Goal: Navigation & Orientation: Go to known website

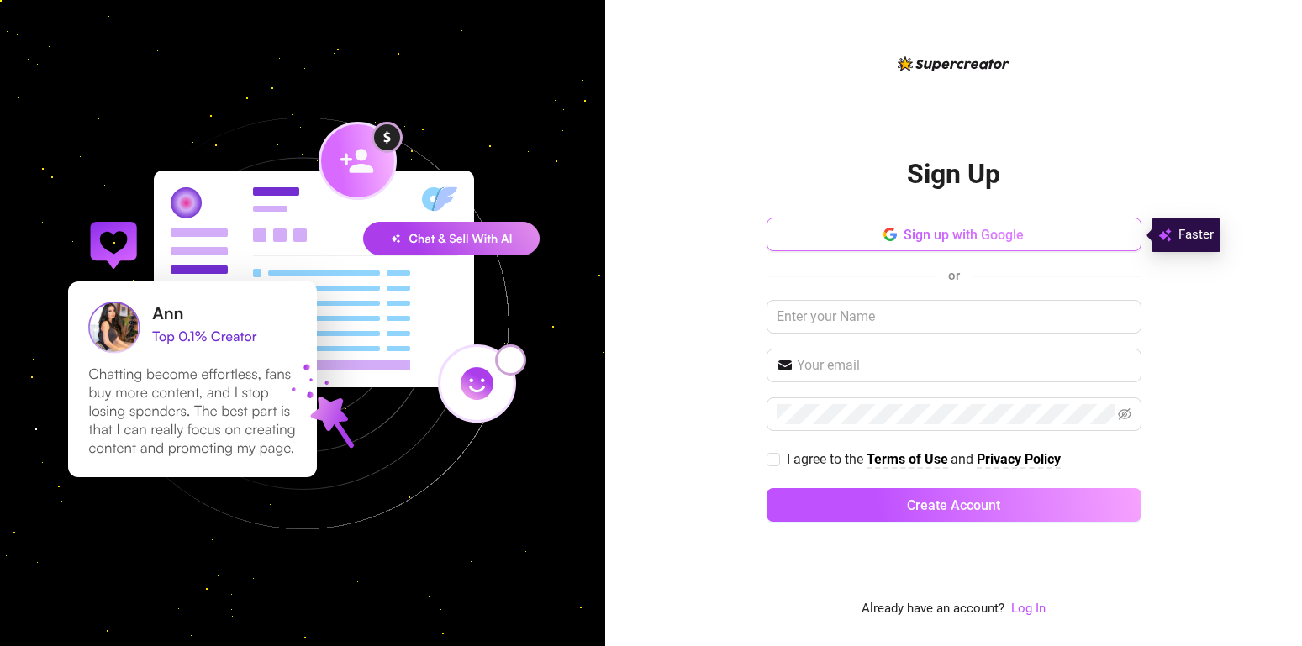
click at [892, 229] on icon "button" at bounding box center [889, 230] width 10 height 5
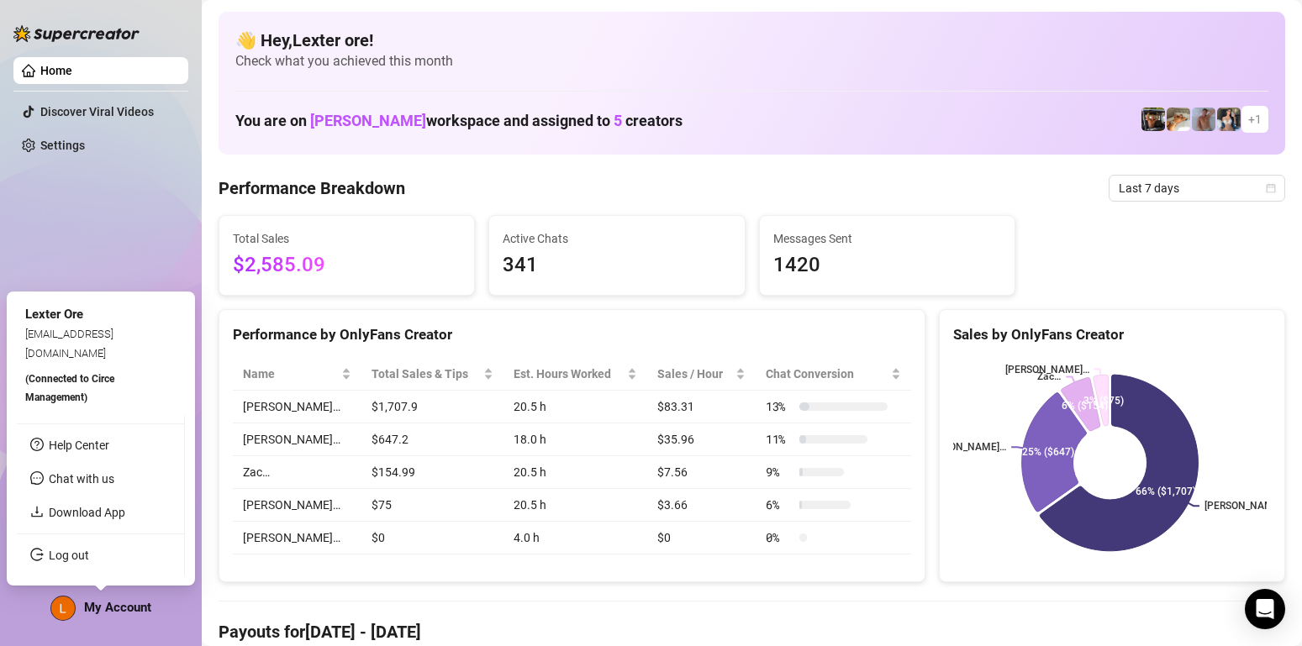
click at [57, 325] on div "Lexter Ore" at bounding box center [100, 315] width 151 height 20
click at [87, 515] on link "Download App" at bounding box center [87, 512] width 76 height 13
click at [113, 613] on span "My Account" at bounding box center [117, 607] width 67 height 15
click at [57, 382] on span "(Connected to Circe Management )" at bounding box center [69, 388] width 89 height 30
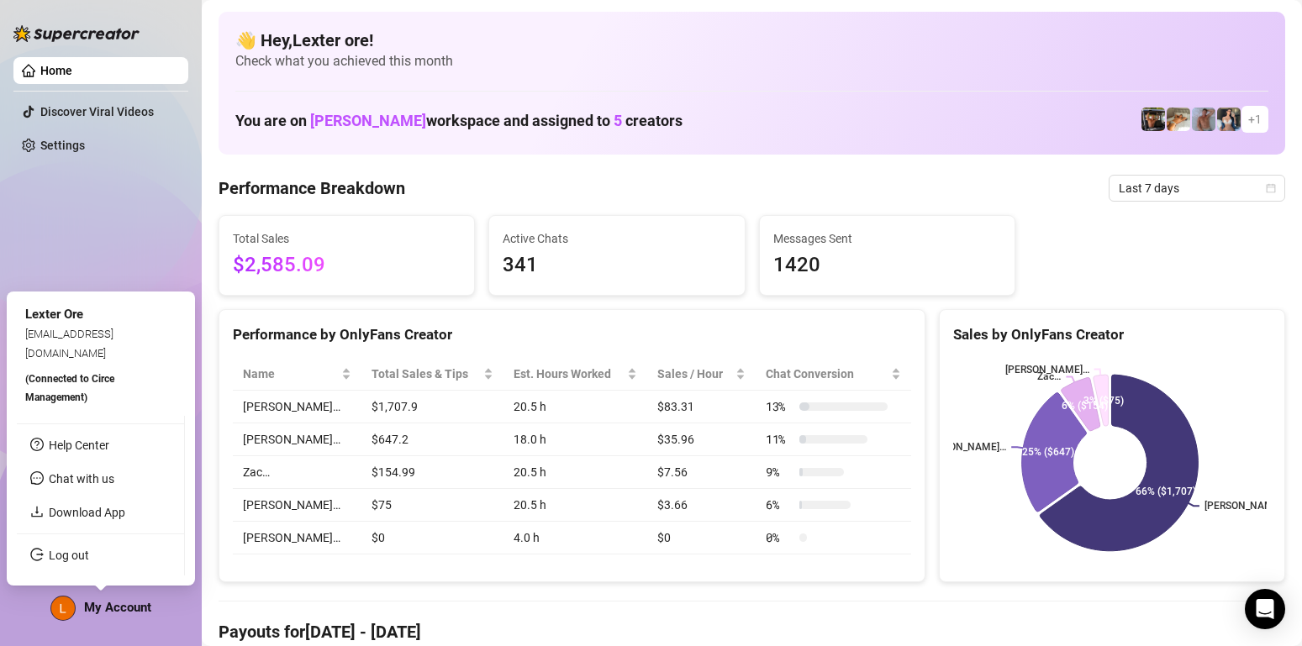
click at [77, 401] on span "(Connected to Circe Management )" at bounding box center [69, 388] width 89 height 30
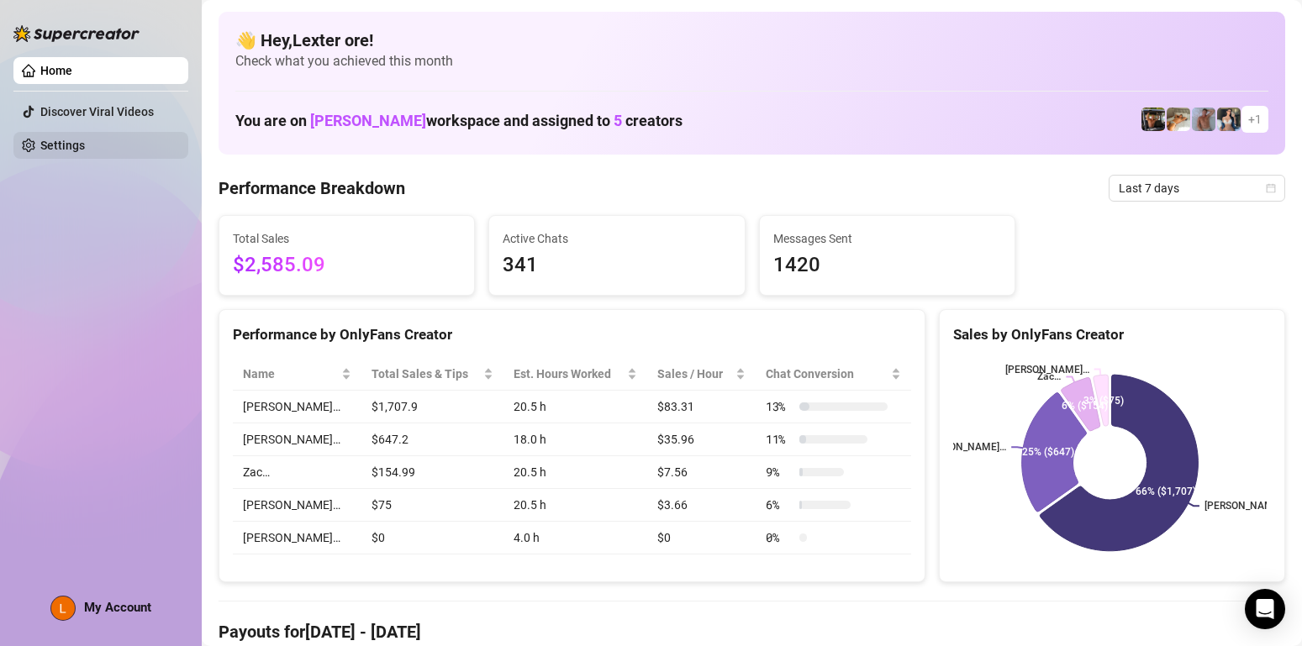
click at [44, 152] on link "Settings" at bounding box center [62, 145] width 45 height 13
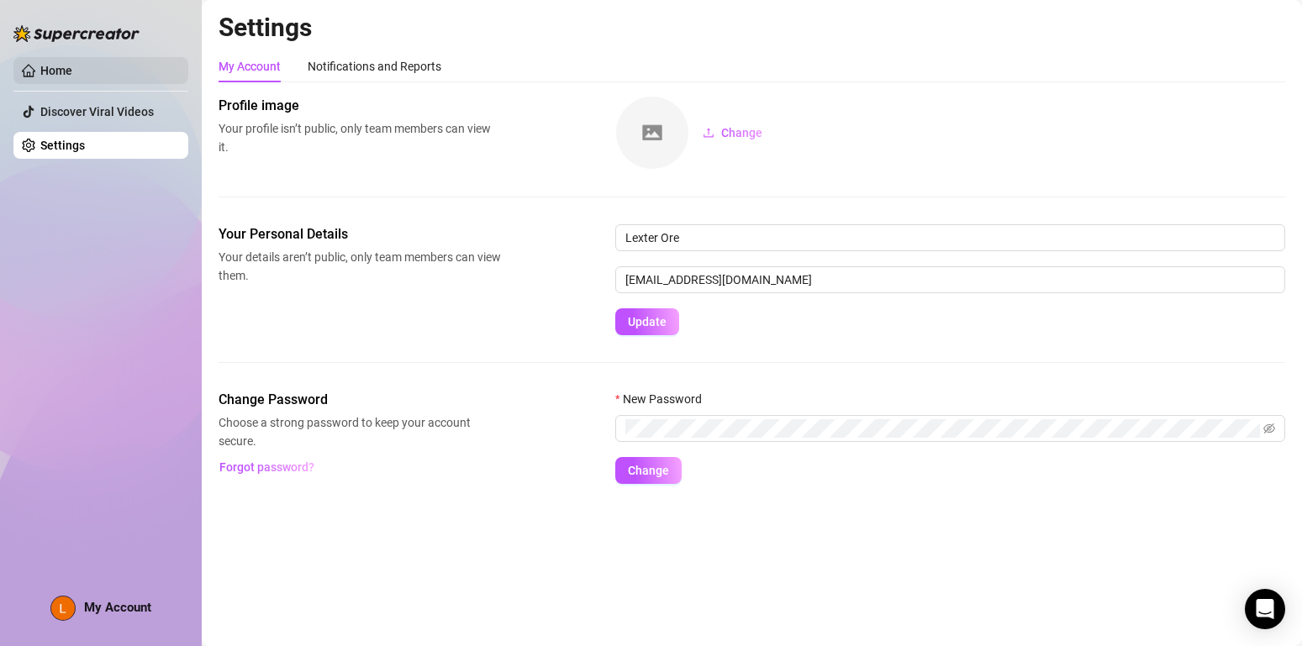
click at [68, 64] on link "Home" at bounding box center [56, 70] width 32 height 13
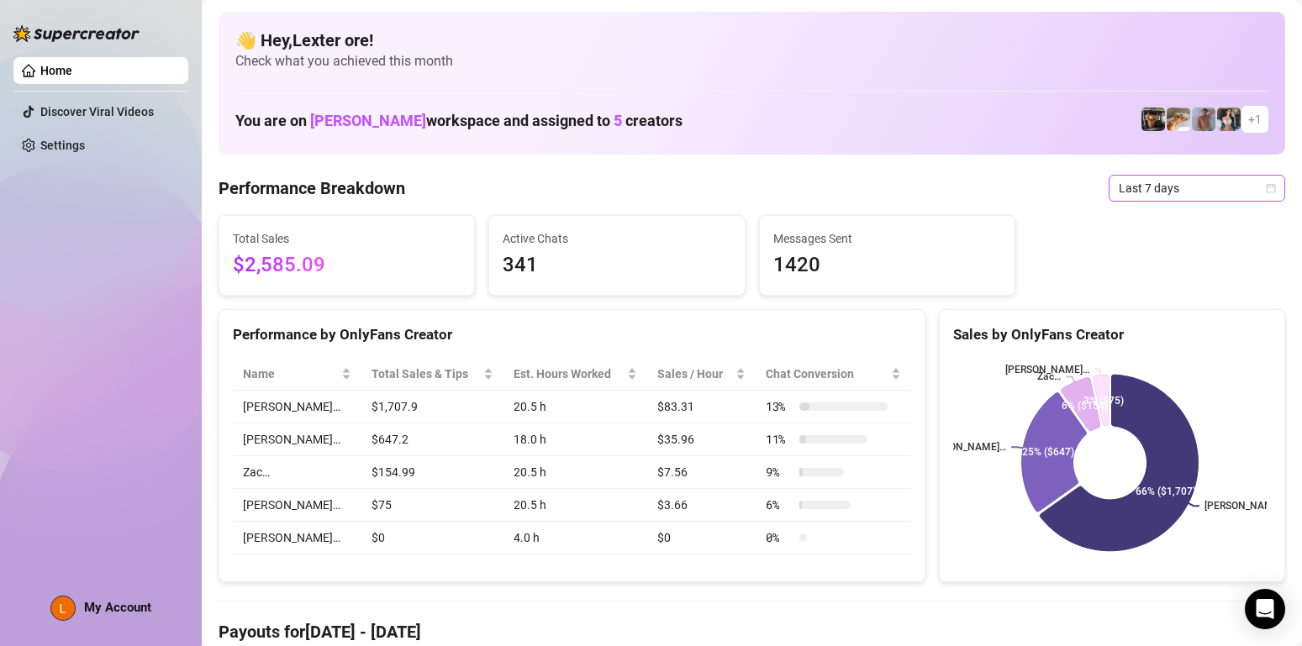
click at [1174, 182] on span "Last 7 days" at bounding box center [1197, 188] width 156 height 25
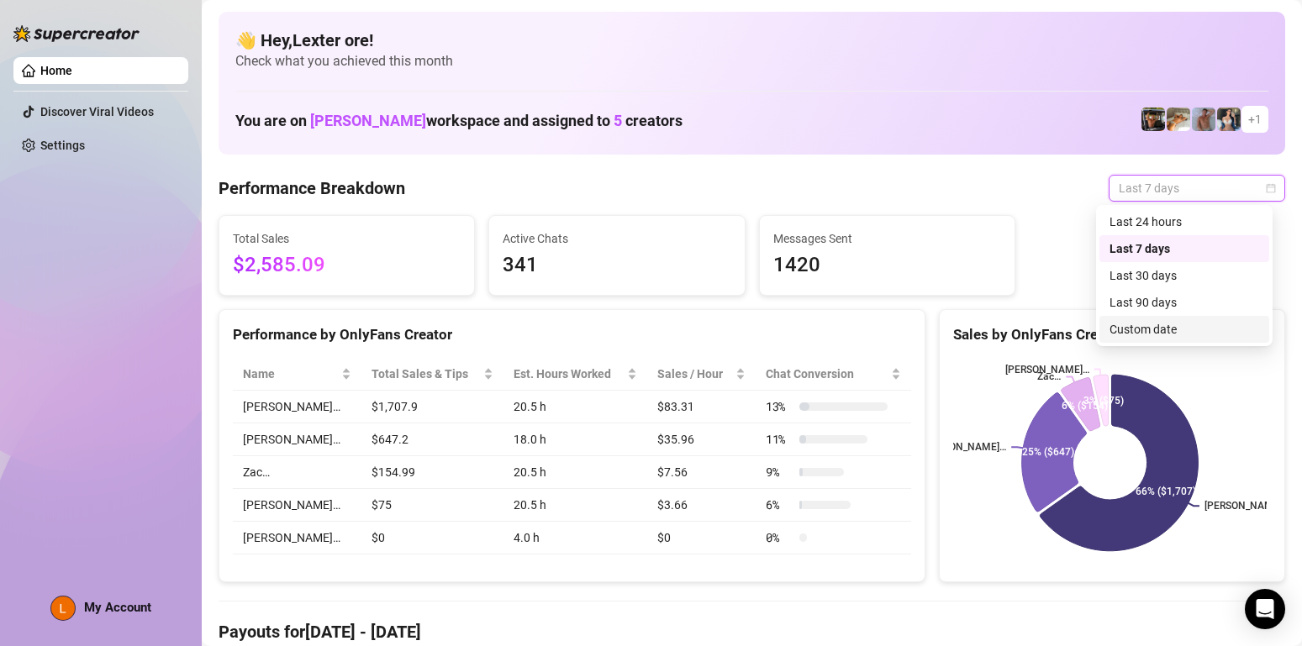
click at [1174, 324] on div "Custom date" at bounding box center [1185, 329] width 150 height 18
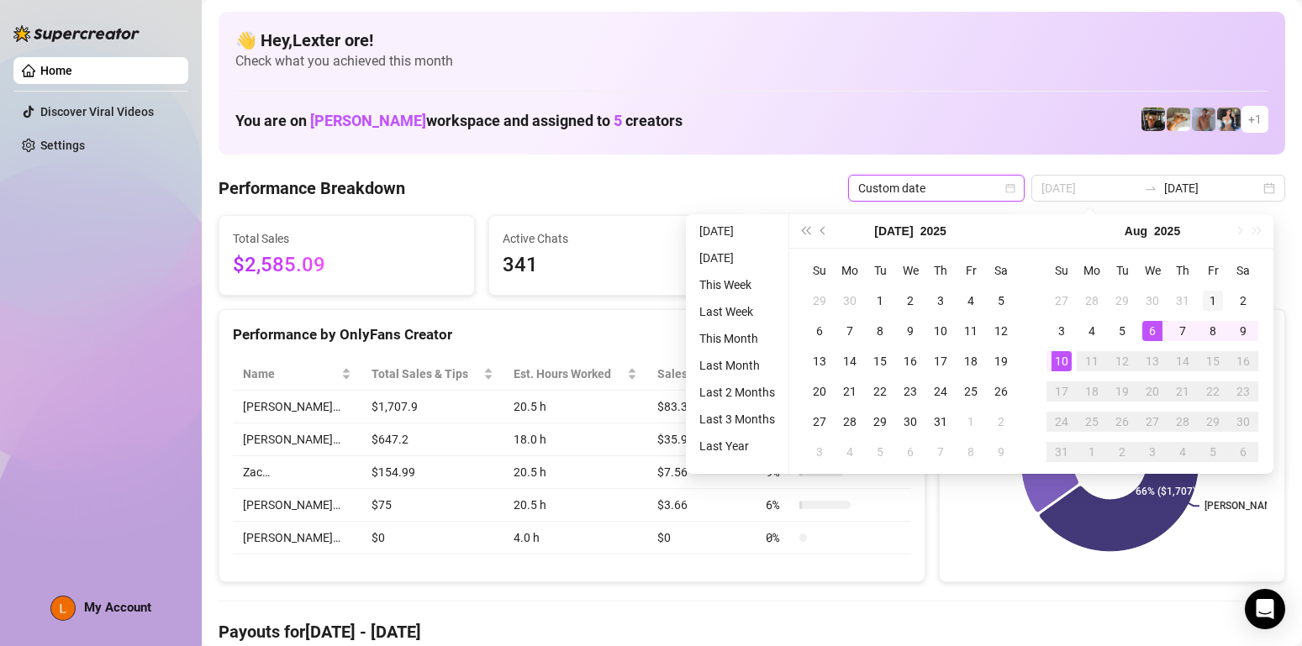
type input "[DATE]"
drag, startPoint x: 1211, startPoint y: 303, endPoint x: 1184, endPoint y: 325, distance: 35.2
click at [1211, 303] on div "1" at bounding box center [1213, 301] width 20 height 20
type input "[DATE]"
click at [1055, 357] on div "10" at bounding box center [1062, 361] width 20 height 20
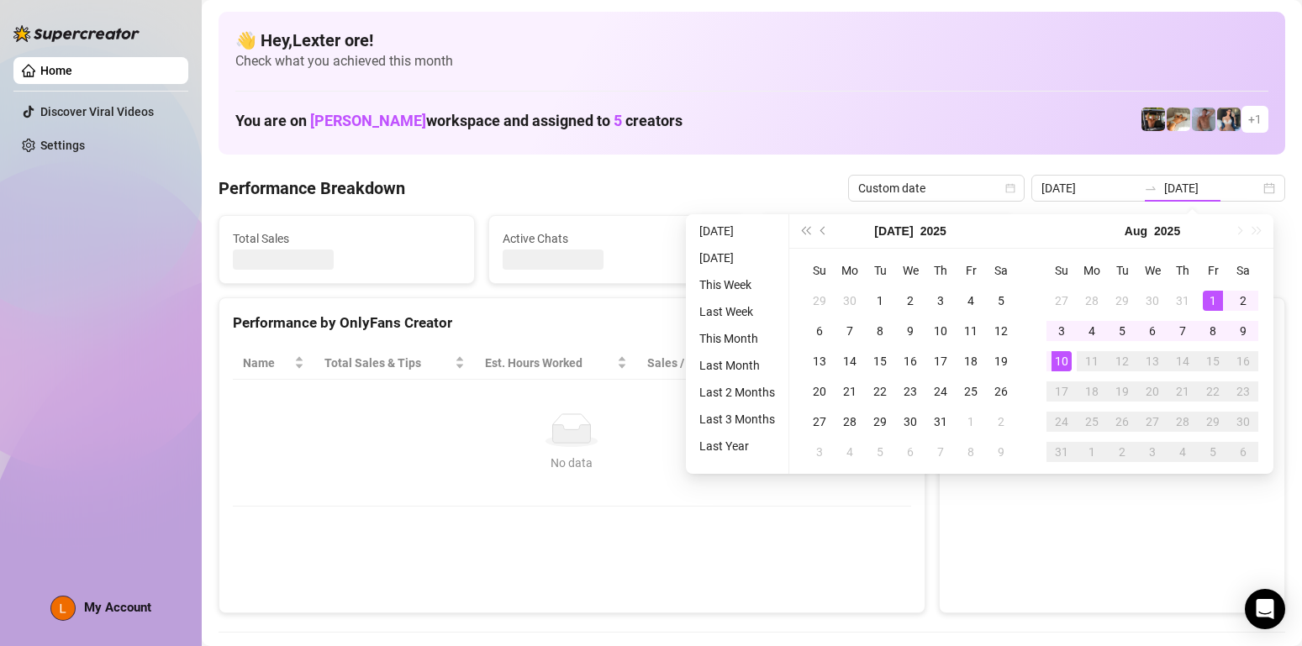
type input "[DATE]"
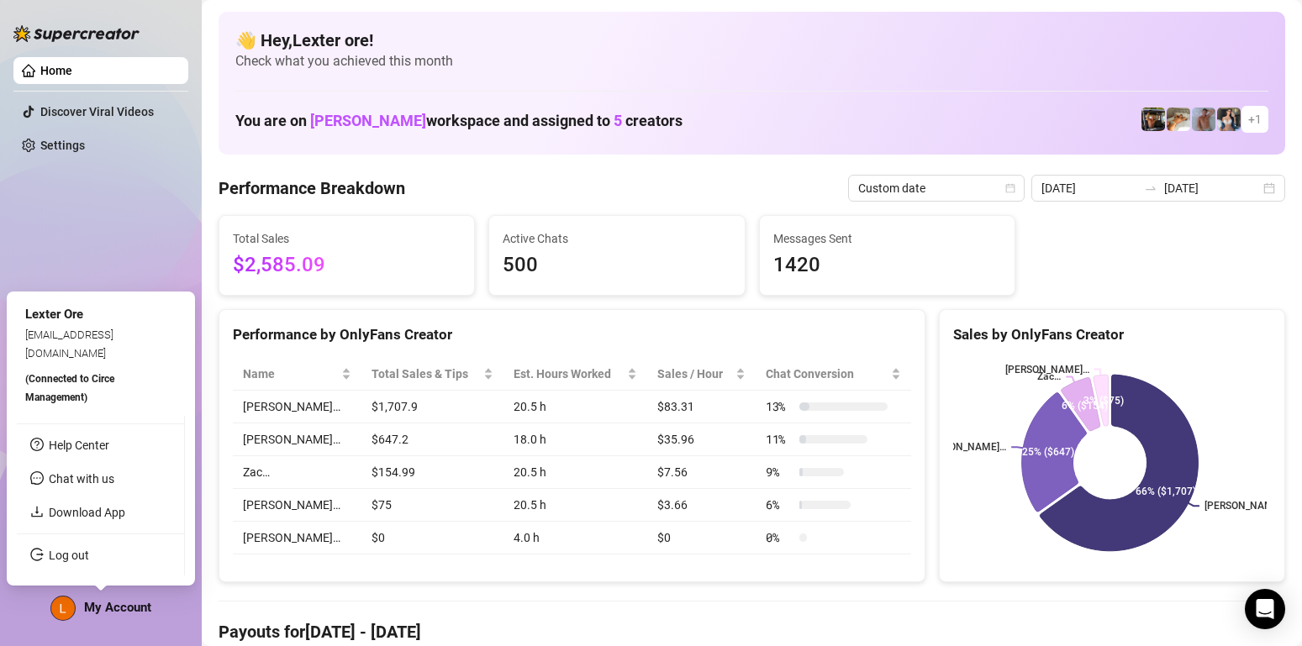
click at [97, 612] on span "My Account" at bounding box center [117, 607] width 67 height 15
click at [49, 515] on link "Download App" at bounding box center [87, 512] width 76 height 13
